Goal: Task Accomplishment & Management: Use online tool/utility

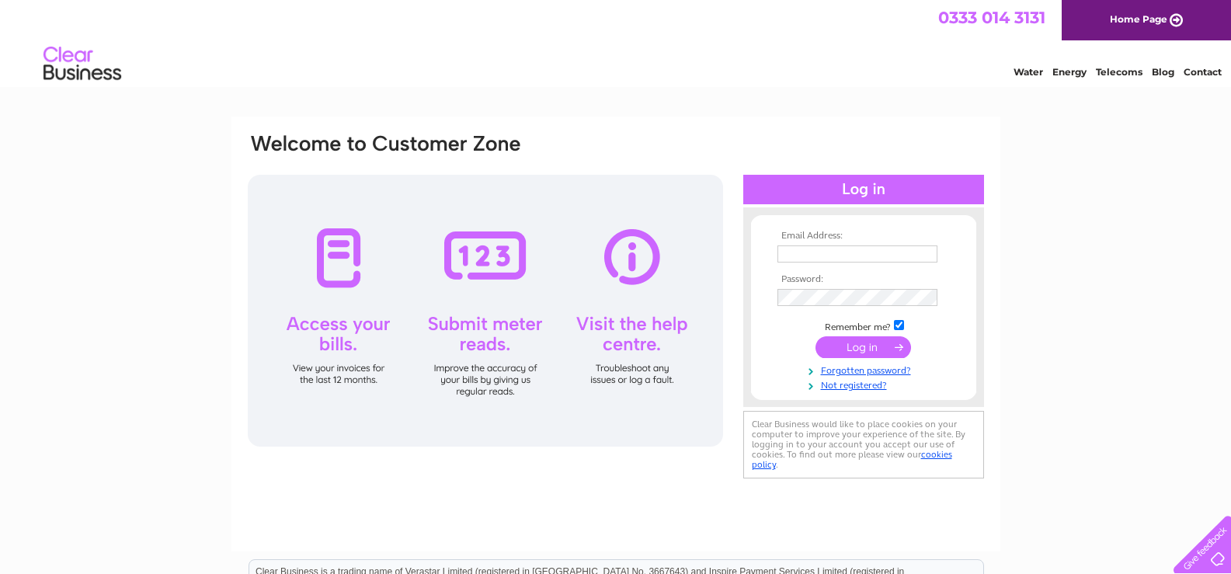
type input "amir.riaz@nhs.net"
click at [864, 349] on input "submit" at bounding box center [863, 347] width 96 height 22
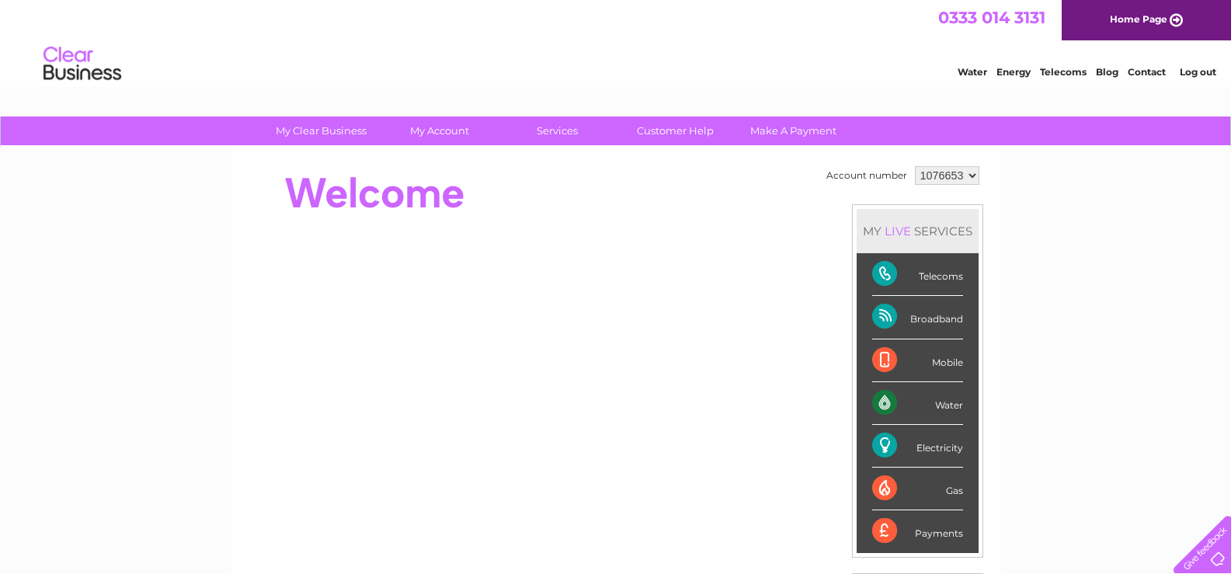
scroll to position [78, 0]
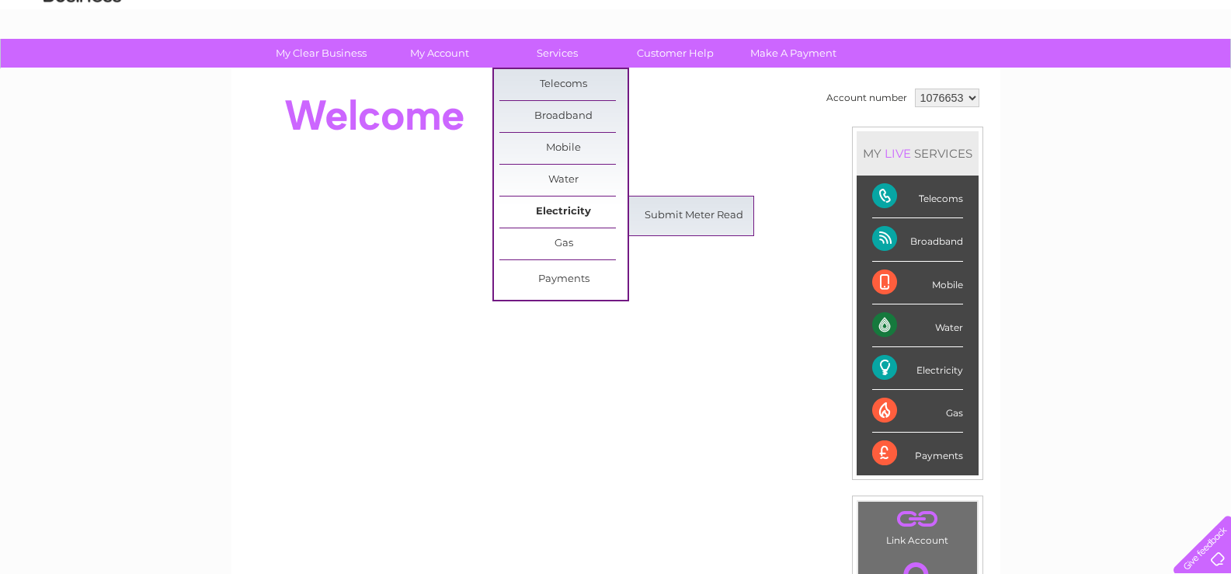
click at [558, 209] on link "Electricity" at bounding box center [563, 211] width 128 height 31
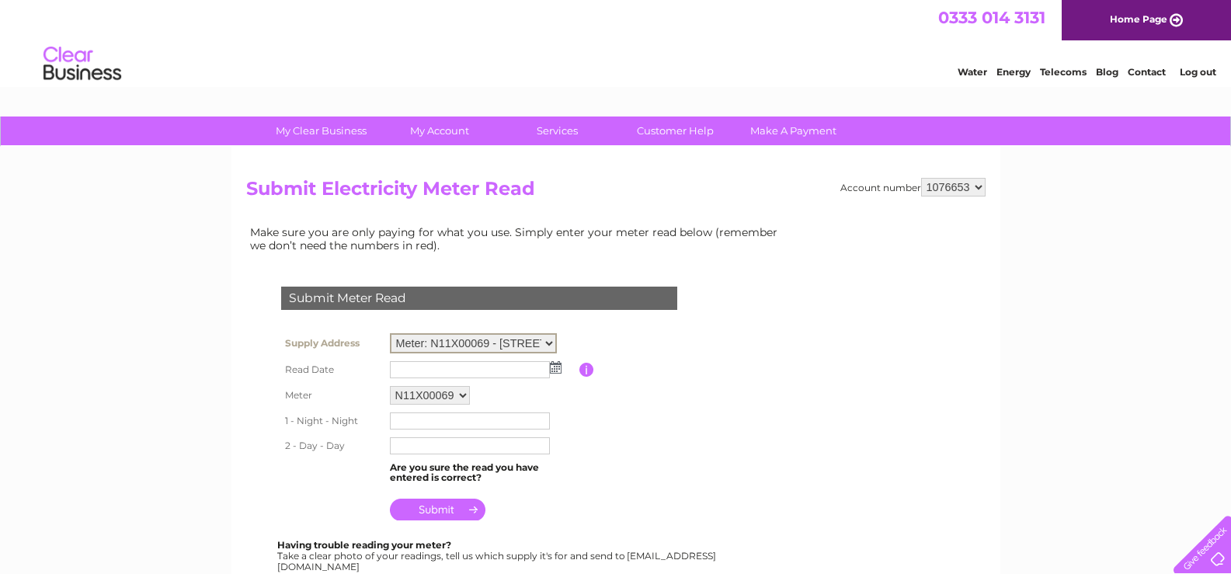
drag, startPoint x: 429, startPoint y: 339, endPoint x: 467, endPoint y: 342, distance: 37.3
click at [467, 342] on select "Meter: N11X00069 - 2 Field Road, Walsall, West Midlands, WS3 3JE Meter: E15UP00…" at bounding box center [473, 343] width 167 height 20
select select "142009"
click at [390, 333] on select "Meter: N11X00069 - 2 Field Road, Walsall, West Midlands, WS3 3JE Meter: E15UP00…" at bounding box center [473, 343] width 167 height 20
drag, startPoint x: 395, startPoint y: 391, endPoint x: 426, endPoint y: 406, distance: 35.1
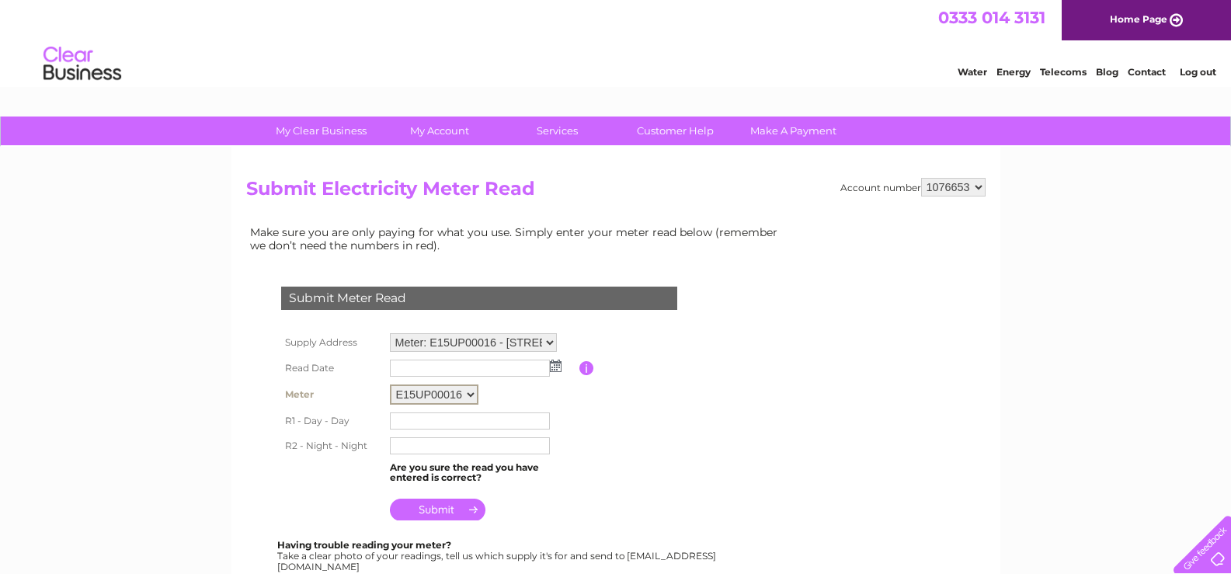
click at [426, 406] on td "E15UP00016" at bounding box center [482, 395] width 193 height 28
click at [390, 384] on select "E15UP00016" at bounding box center [434, 394] width 89 height 20
drag, startPoint x: 435, startPoint y: 397, endPoint x: 408, endPoint y: 389, distance: 27.5
click at [408, 394] on select "E15UP00016" at bounding box center [434, 394] width 89 height 20
click at [390, 384] on select "E15UP00016" at bounding box center [434, 394] width 89 height 20
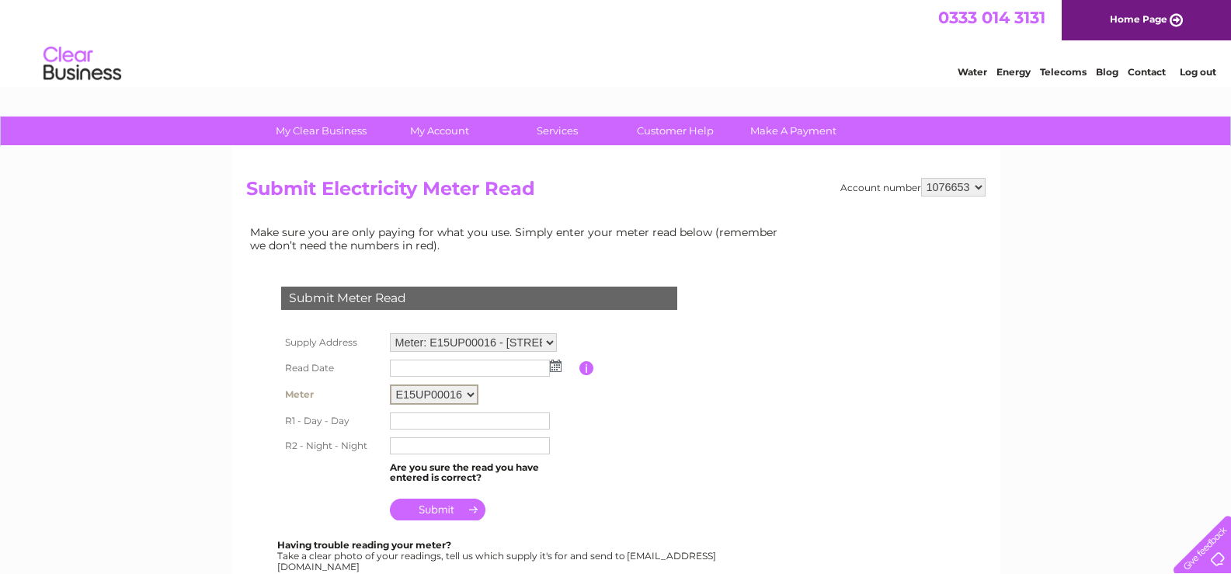
drag, startPoint x: 394, startPoint y: 395, endPoint x: 458, endPoint y: 419, distance: 68.8
click at [458, 419] on tbody "Supply Address Meter: N11X00069 - 2 Field Road, Walsall, West Midlands, WS3 3JE…" at bounding box center [497, 427] width 441 height 196
click at [390, 384] on select "E15UP00016" at bounding box center [434, 394] width 89 height 20
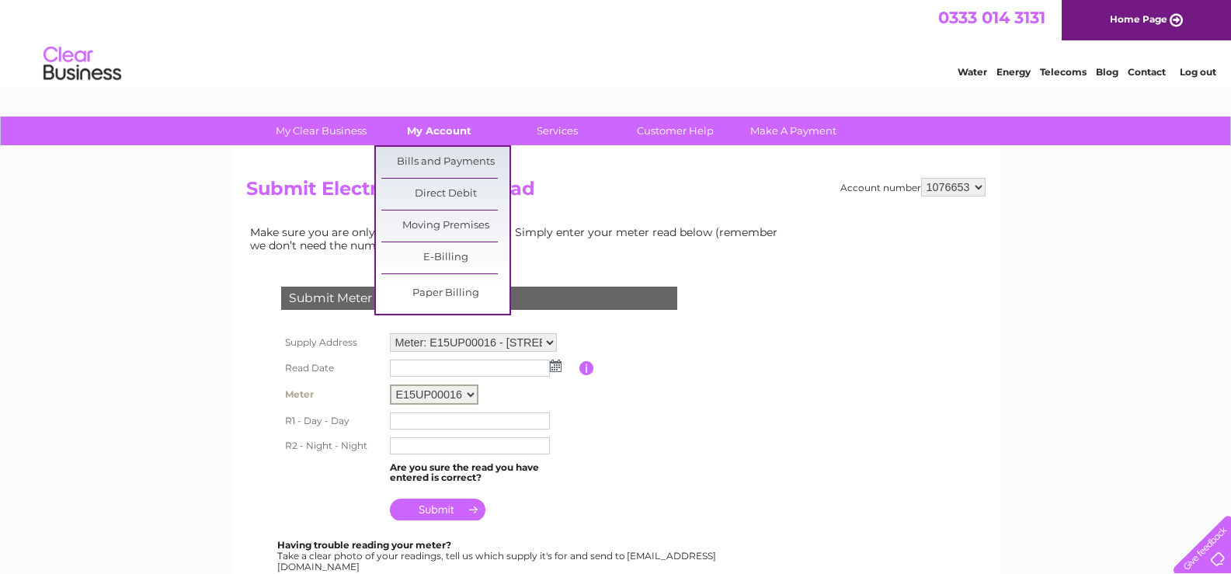
click at [450, 134] on link "My Account" at bounding box center [439, 130] width 128 height 29
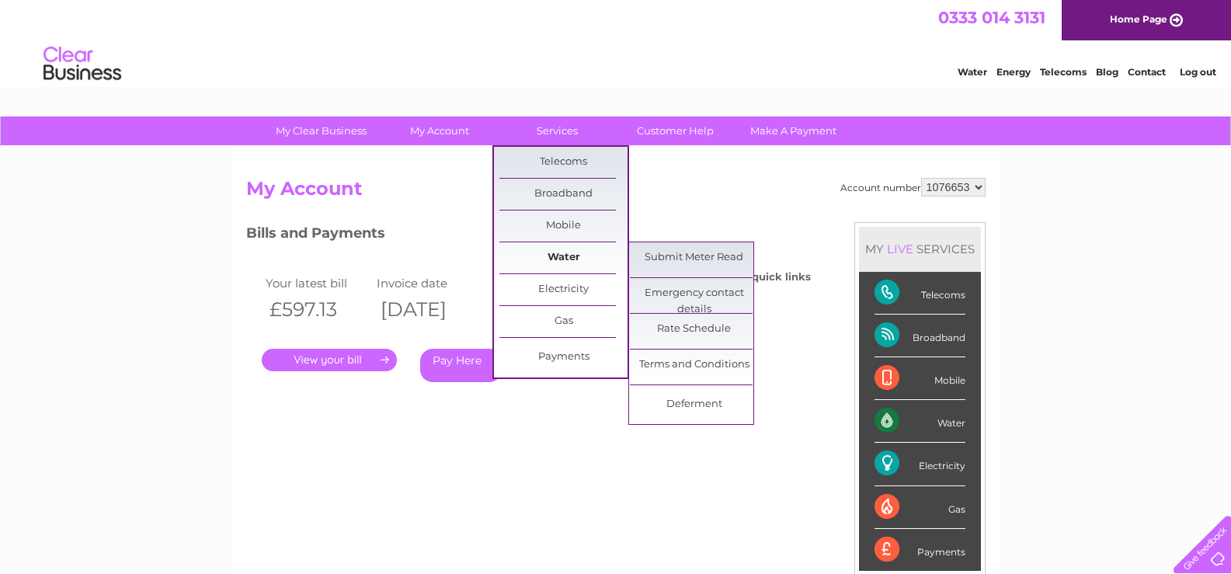
click at [557, 245] on link "Water" at bounding box center [563, 257] width 128 height 31
click at [668, 260] on link "Submit Meter Read" at bounding box center [694, 257] width 128 height 31
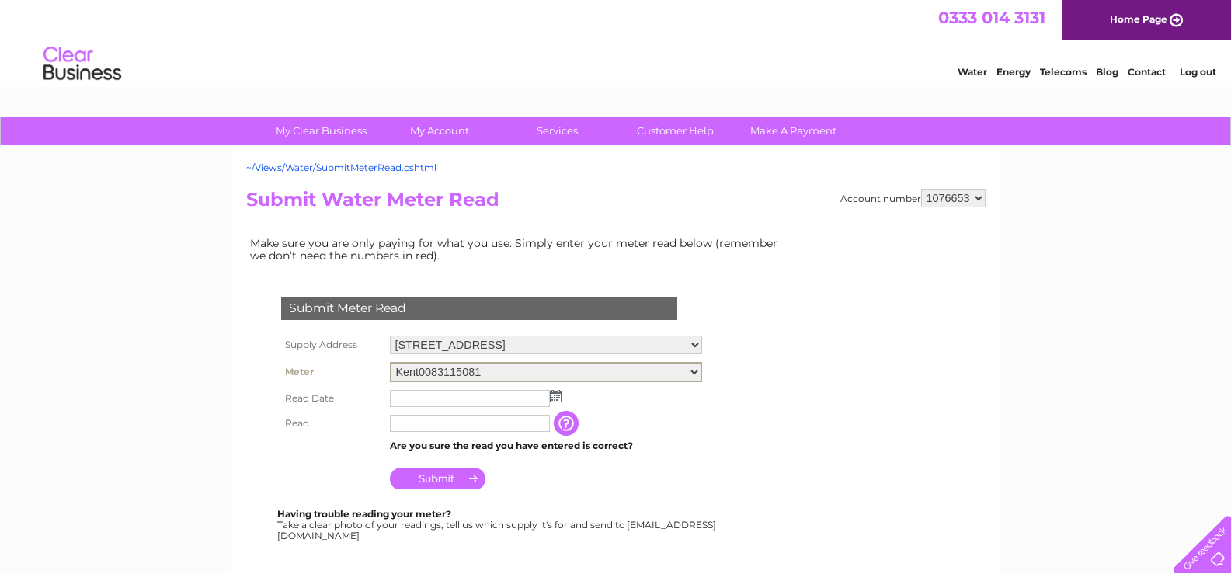
drag, startPoint x: 496, startPoint y: 374, endPoint x: 463, endPoint y: 395, distance: 39.0
click at [463, 395] on tbody "Supply Address [STREET_ADDRESS] Meter Kent0083115081 Read Date Read" at bounding box center [491, 413] width 429 height 162
